Goal: Navigation & Orientation: Find specific page/section

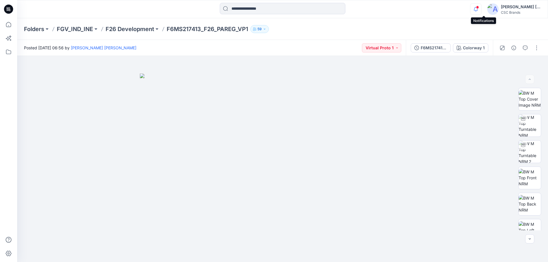
click at [482, 7] on icon "button" at bounding box center [476, 8] width 11 height 11
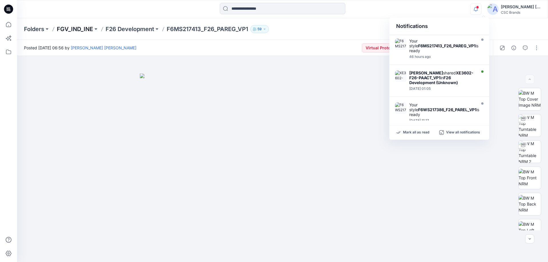
click at [77, 31] on p "FGV_IND_INE" at bounding box center [75, 29] width 36 height 8
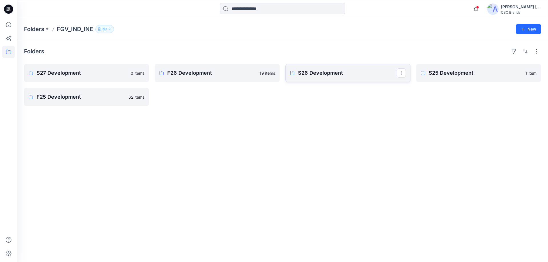
click at [318, 68] on link "S26 Development" at bounding box center [348, 73] width 125 height 18
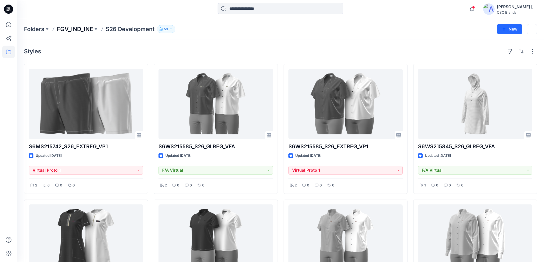
click at [81, 30] on p "FGV_IND_INE" at bounding box center [75, 29] width 36 height 8
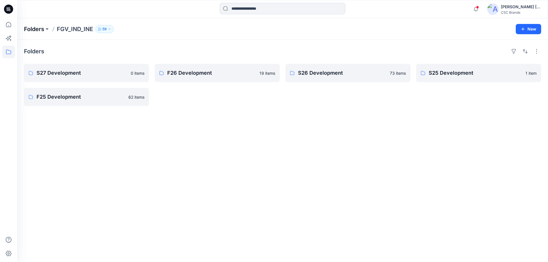
click at [29, 26] on p "Folders" at bounding box center [34, 29] width 20 height 8
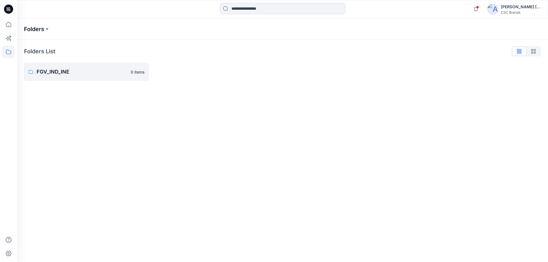
click at [42, 27] on p "Folders" at bounding box center [34, 29] width 20 height 8
click at [59, 69] on p "FGV_IND_INE" at bounding box center [82, 72] width 91 height 8
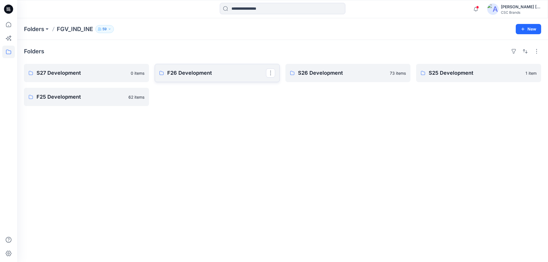
click at [178, 73] on p "F26 Development" at bounding box center [216, 73] width 99 height 8
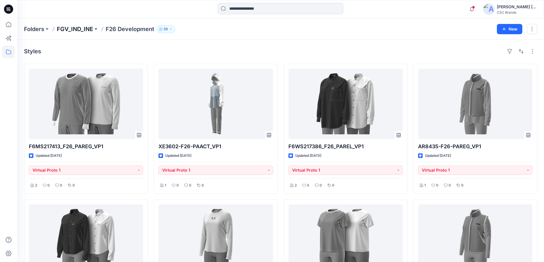
click at [69, 30] on p "FGV_IND_INE" at bounding box center [75, 29] width 36 height 8
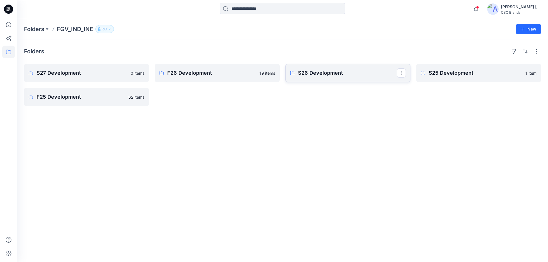
click at [346, 76] on p "S26 Development" at bounding box center [347, 73] width 99 height 8
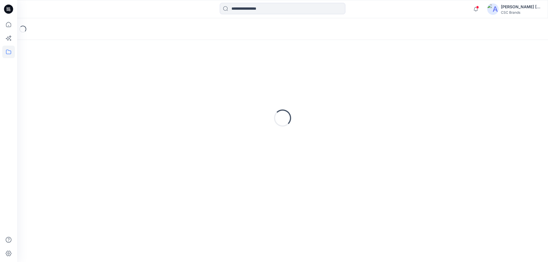
click at [346, 76] on div "Loading..." at bounding box center [283, 118] width 518 height 143
